Goal: Task Accomplishment & Management: Use online tool/utility

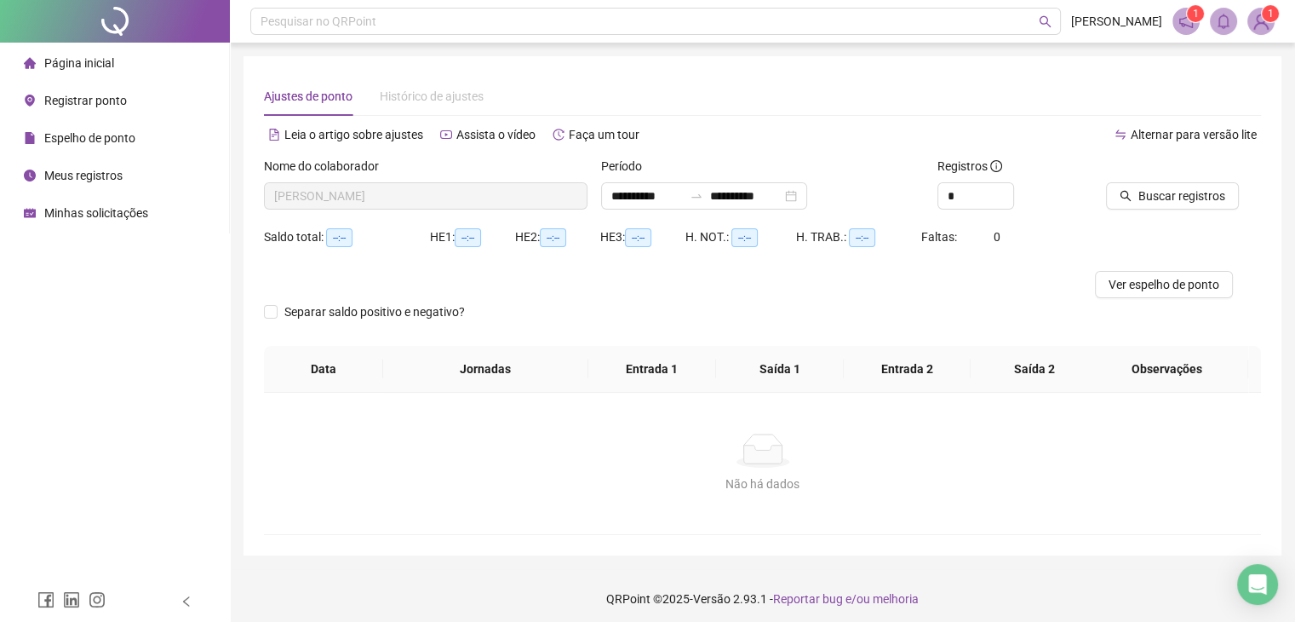
type input "**********"
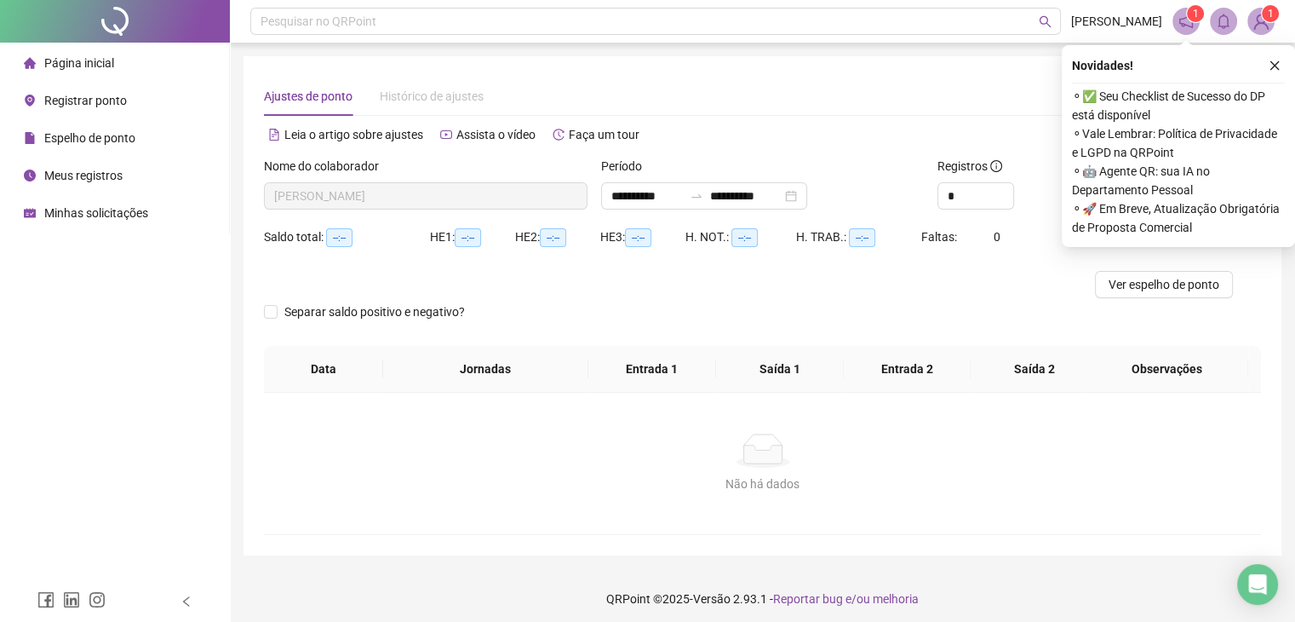
click at [239, 293] on div "**********" at bounding box center [762, 314] width 1065 height 628
click at [127, 105] on li "Registrar ponto" at bounding box center [114, 100] width 222 height 34
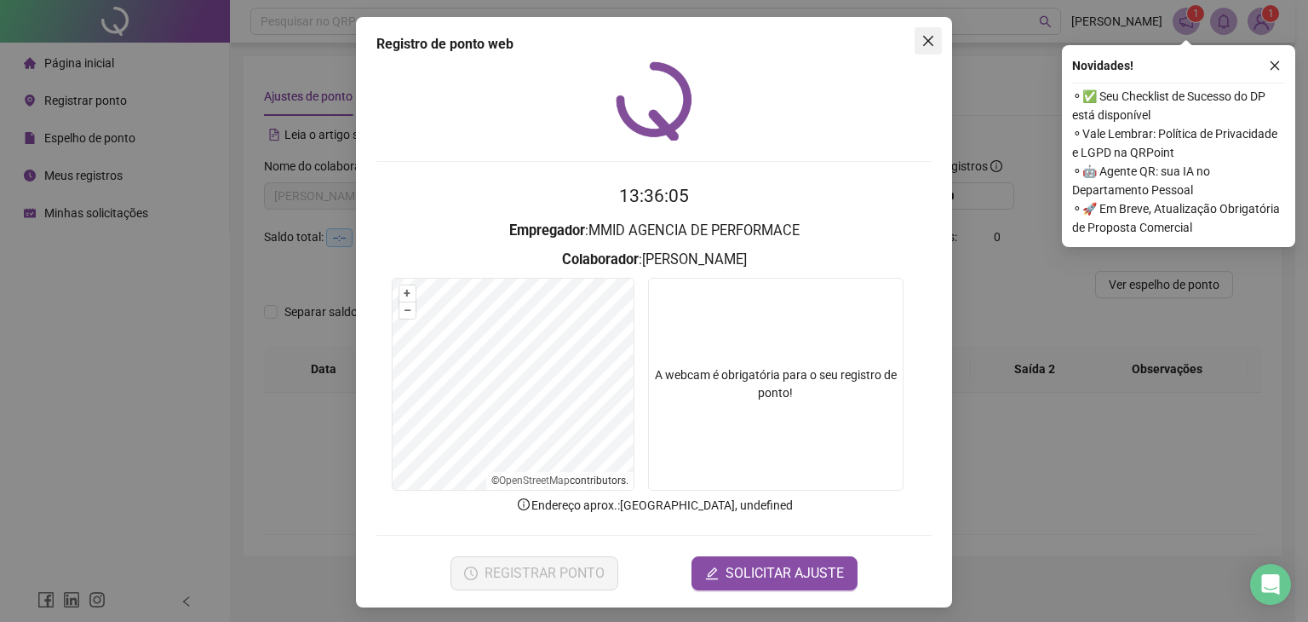
click at [923, 43] on icon "close" at bounding box center [928, 41] width 10 height 10
